Goal: Transaction & Acquisition: Purchase product/service

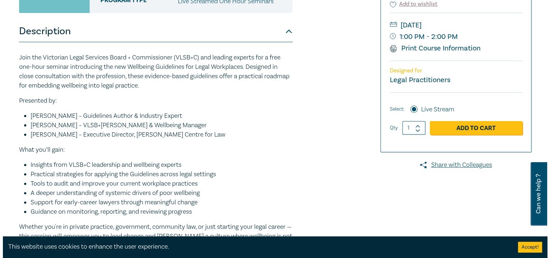
scroll to position [216, 0]
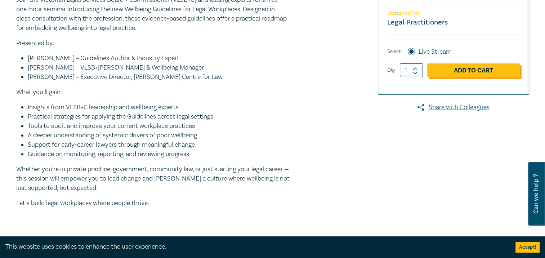
click at [510, 72] on link "Add to Cart" at bounding box center [473, 70] width 93 height 14
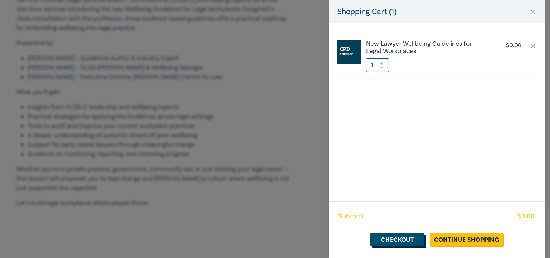
click at [416, 239] on link "Checkout" at bounding box center [398, 240] width 54 height 14
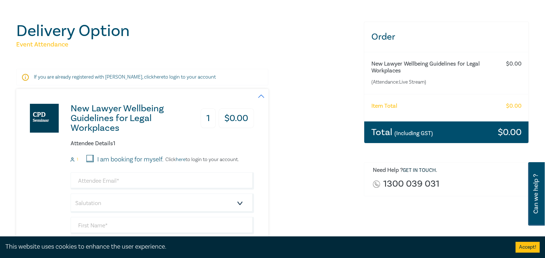
scroll to position [72, 0]
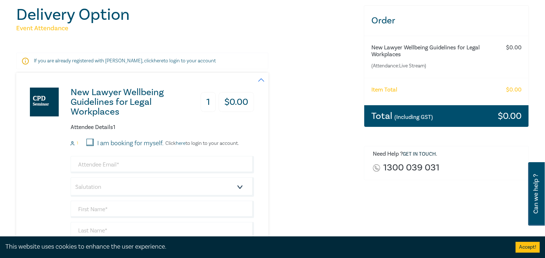
click at [90, 143] on input "I am booking for myself." at bounding box center [89, 142] width 7 height 7
checkbox input "true"
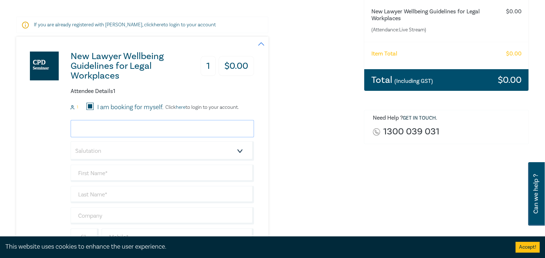
click at [116, 128] on input "email" at bounding box center [162, 128] width 183 height 17
type input "[EMAIL_ADDRESS][DOMAIN_NAME]"
type input "Rouzana"
type input "Iurovetski"
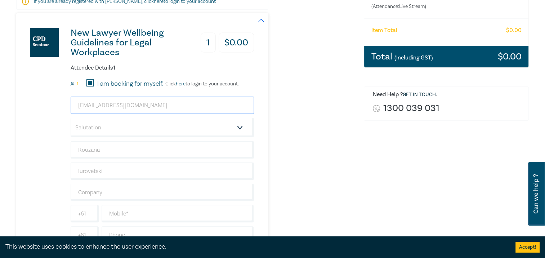
scroll to position [144, 0]
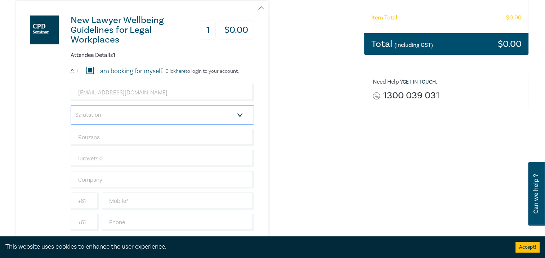
click at [239, 114] on select "Salutation Mr. Mrs. Ms. Miss Dr. Prof. Other" at bounding box center [162, 114] width 183 height 19
select select "Ms."
click at [71, 105] on select "Salutation Mr. Mrs. Ms. Miss Dr. Prof. Other" at bounding box center [162, 114] width 183 height 19
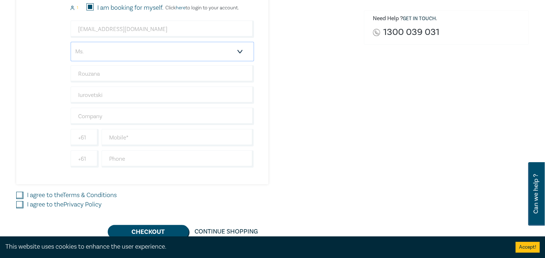
scroll to position [216, 0]
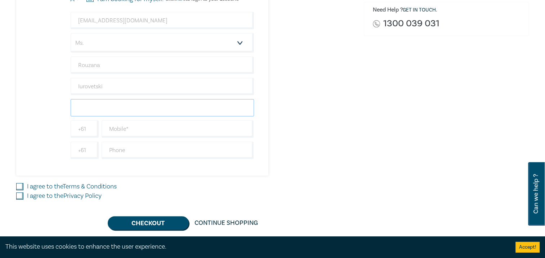
click at [140, 109] on input "text" at bounding box center [162, 107] width 183 height 17
type input "Cornwalls"
click at [133, 126] on input "text" at bounding box center [178, 128] width 152 height 17
type input "0403205778"
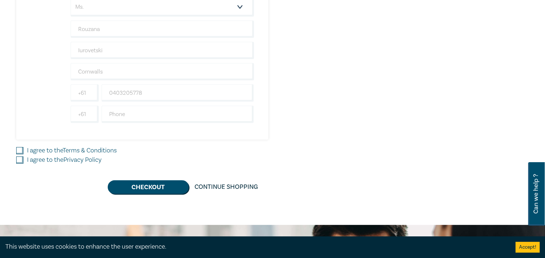
click at [18, 151] on input "I agree to the Terms & Conditions" at bounding box center [19, 150] width 7 height 7
checkbox input "true"
click at [21, 158] on input "I agree to the Privacy Policy" at bounding box center [19, 159] width 7 height 7
checkbox input "true"
click at [141, 187] on button "Checkout" at bounding box center [148, 187] width 81 height 14
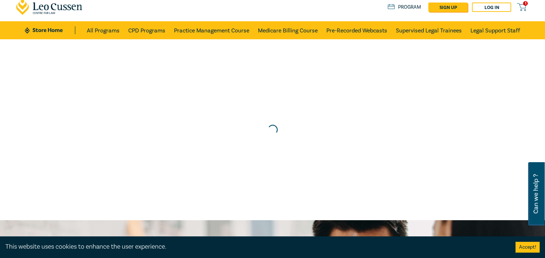
scroll to position [0, 0]
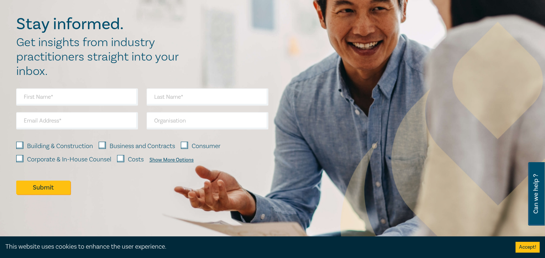
scroll to position [561, 0]
